Goal: Transaction & Acquisition: Purchase product/service

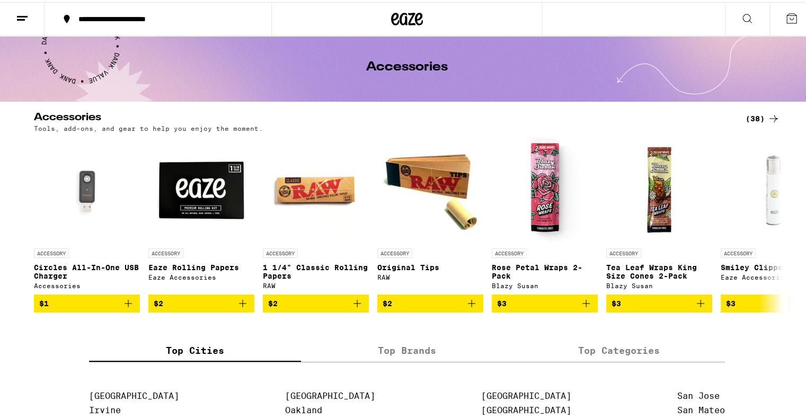
scroll to position [53, 0]
